Goal: Navigation & Orientation: Find specific page/section

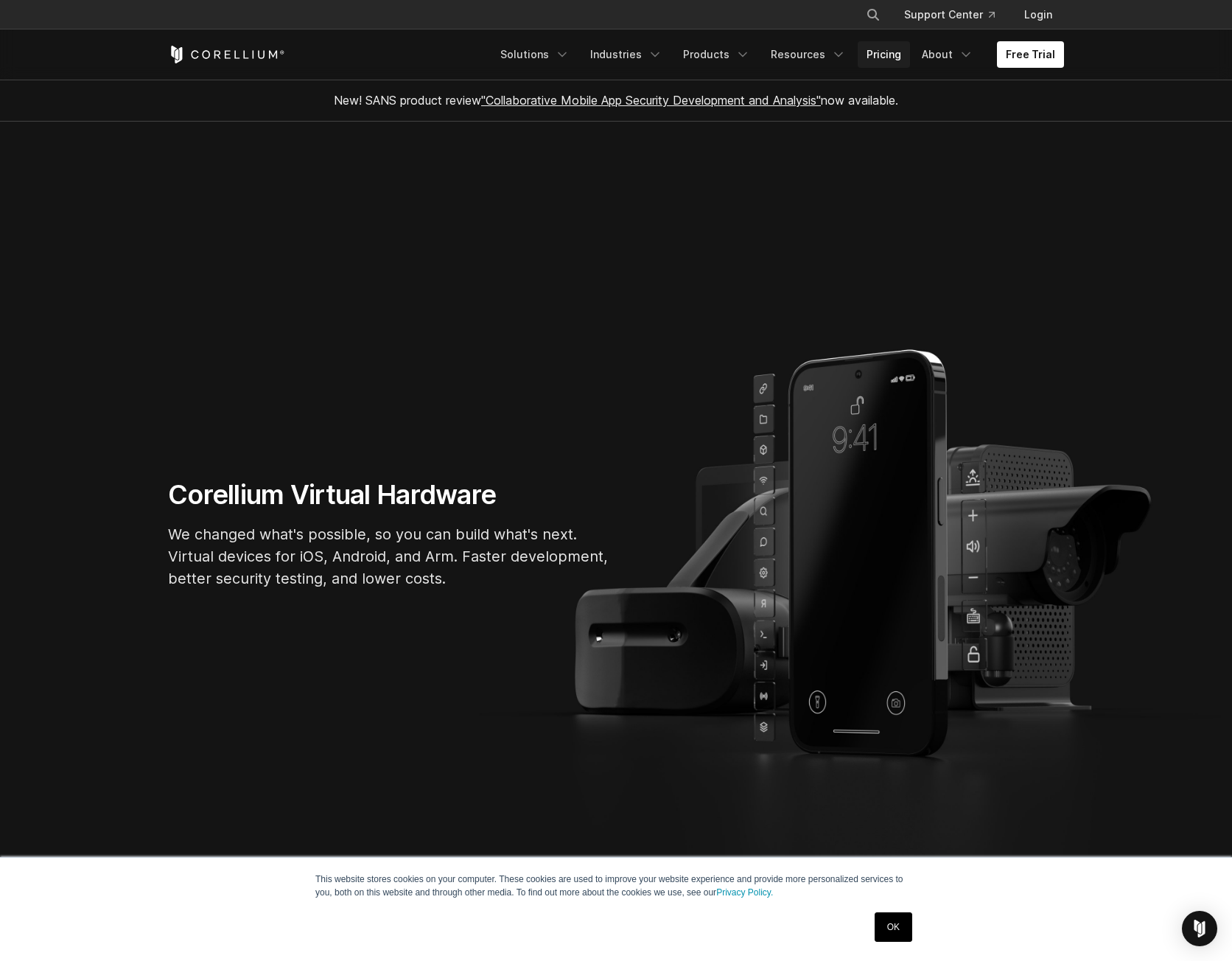
click at [894, 57] on link "Pricing" at bounding box center [883, 54] width 52 height 26
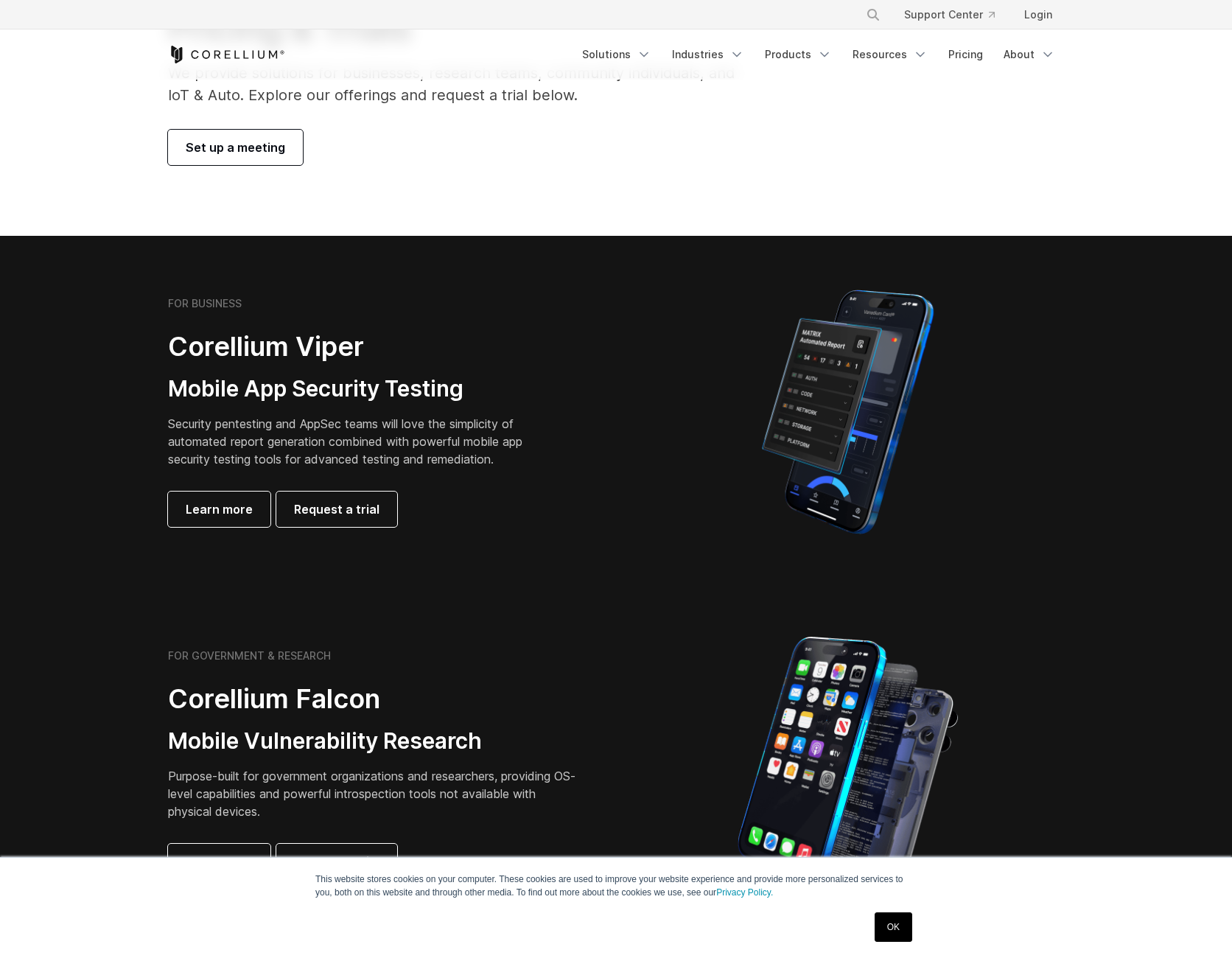
scroll to position [147, 0]
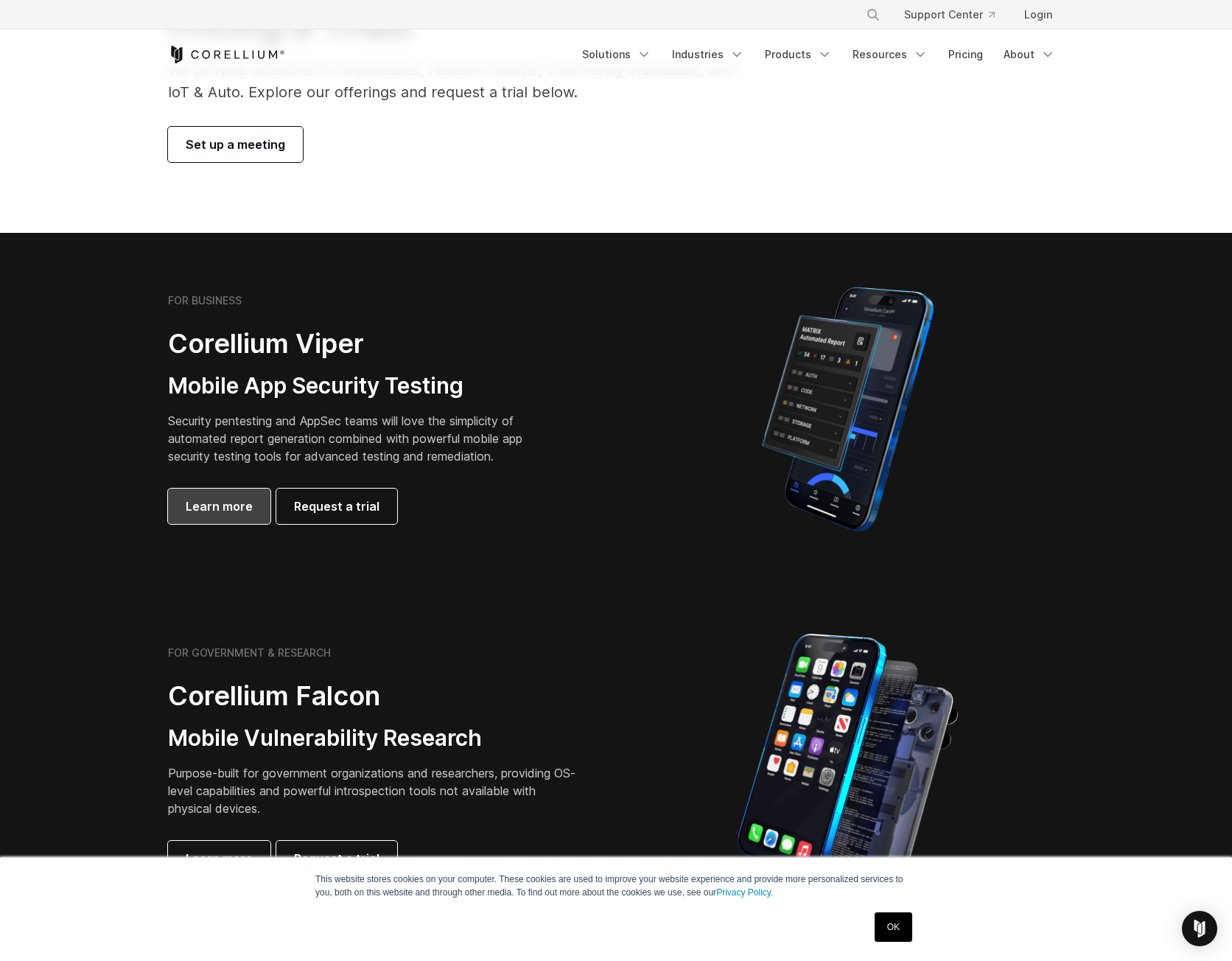
click at [233, 510] on span "Learn more" at bounding box center [219, 506] width 67 height 17
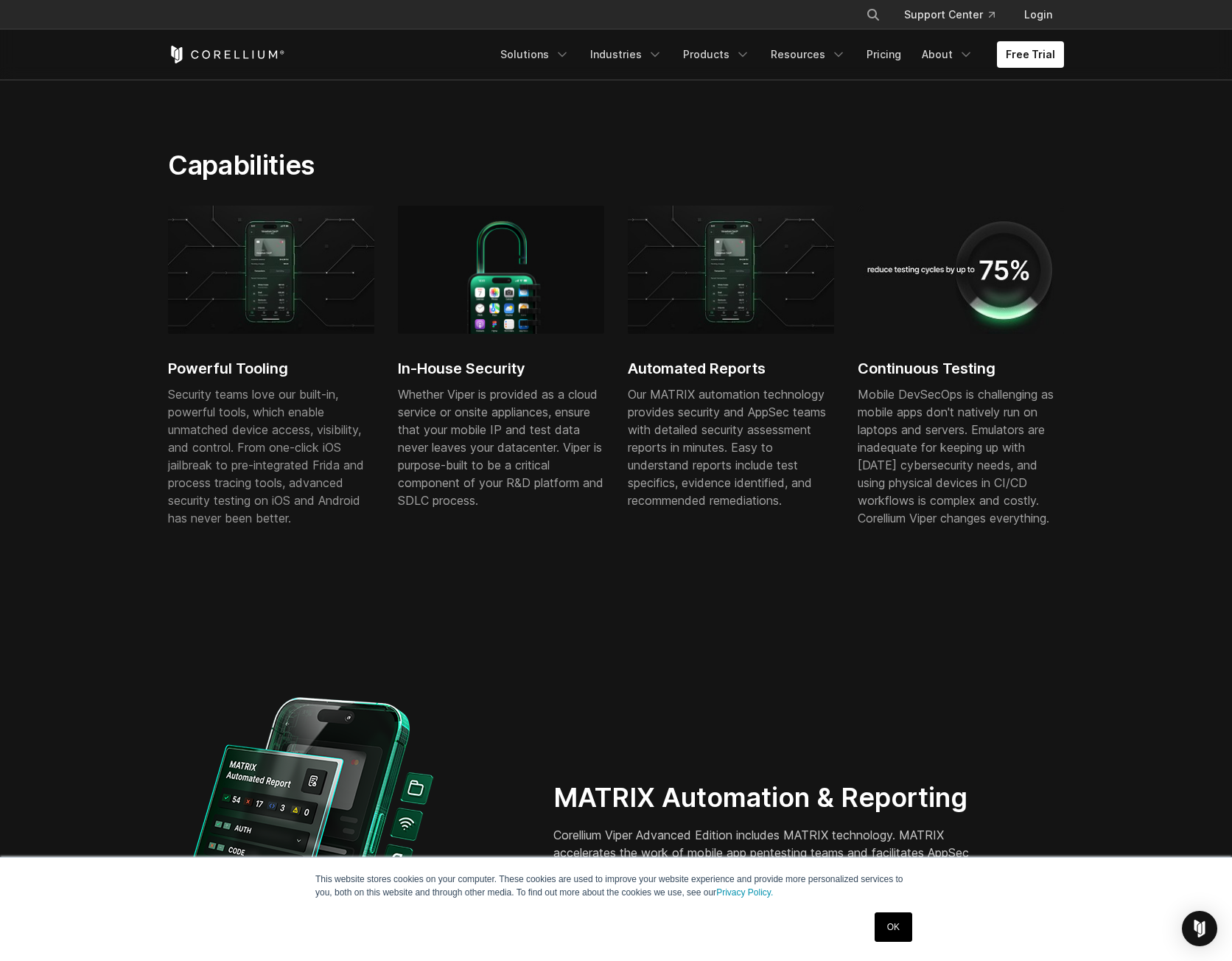
scroll to position [810, 0]
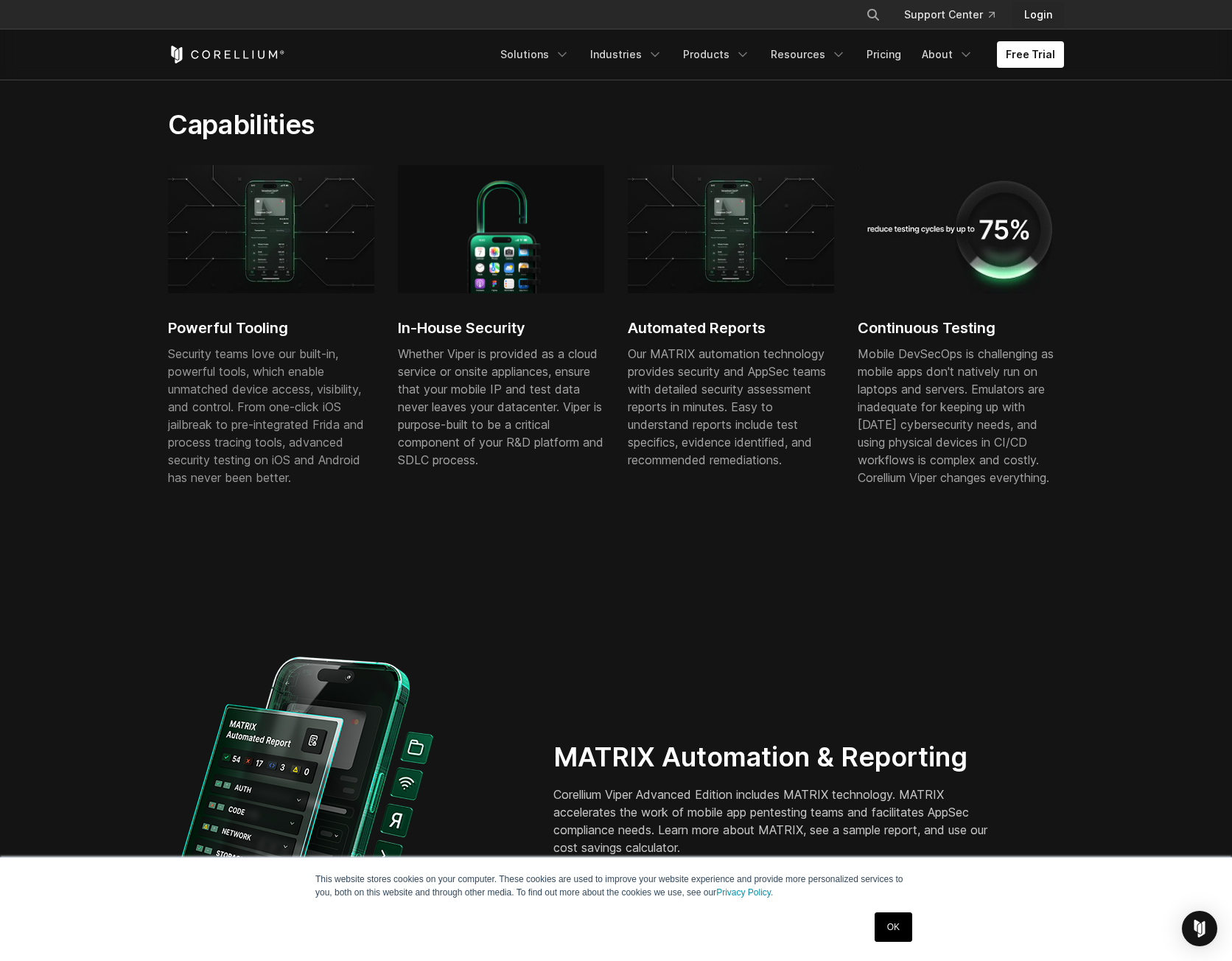
click at [1045, 14] on link "Login" at bounding box center [1038, 15] width 51 height 26
